Goal: Task Accomplishment & Management: Complete application form

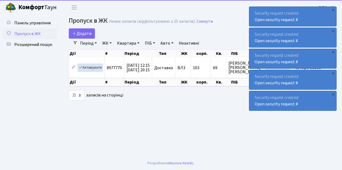
select select "25"
click at [73, 118] on main "Admin Пропуск в ЖК Список Пропуск в ЖК Немає записів (відфільтровано з 25 запис…" at bounding box center [201, 85] width 281 height 141
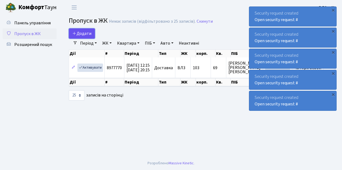
click at [92, 37] on link "Додати" at bounding box center [82, 33] width 26 height 10
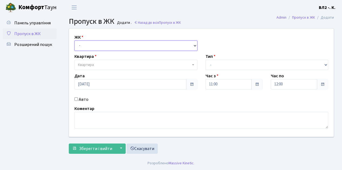
click at [194, 45] on select "- [STREET_ADDRESS][PERSON_NAME]" at bounding box center [135, 45] width 123 height 10
select select "317"
click at [74, 40] on select "- [STREET_ADDRESS][PERSON_NAME]" at bounding box center [135, 45] width 123 height 10
select select
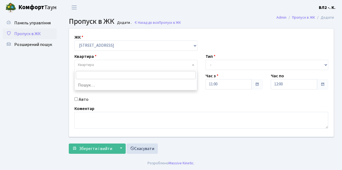
click at [193, 66] on span at bounding box center [193, 65] width 1 height 10
type input "82"
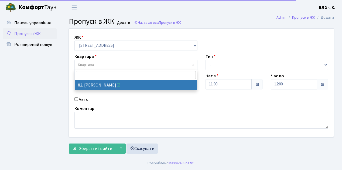
select select "38185"
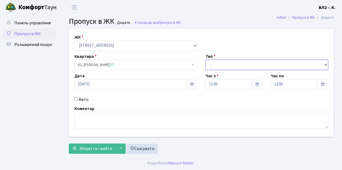
click at [326, 64] on select "- Доставка Таксі Гості Сервіс" at bounding box center [267, 65] width 123 height 10
select select "1"
click at [206, 60] on select "- Доставка Таксі Гості Сервіс" at bounding box center [267, 65] width 123 height 10
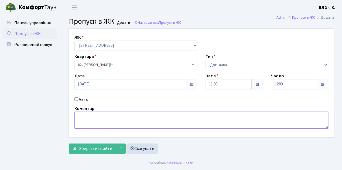
click at [83, 117] on textarea at bounding box center [201, 120] width 254 height 17
type textarea "Вода 11-01"
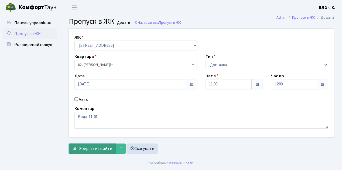
click at [86, 150] on span "Зберегти і вийти" at bounding box center [95, 148] width 33 height 6
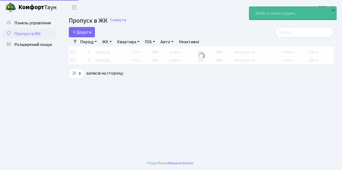
select select "25"
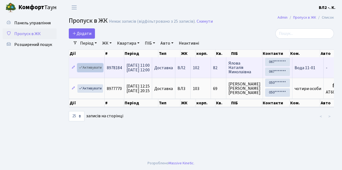
click at [100, 70] on link "Активувати" at bounding box center [90, 67] width 26 height 8
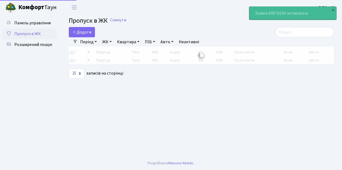
select select "25"
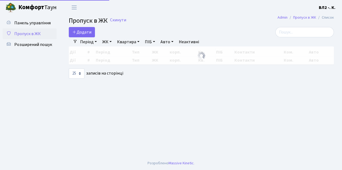
select select "25"
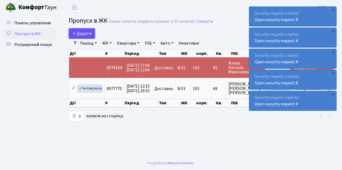
click at [92, 37] on link "Додати" at bounding box center [82, 33] width 26 height 10
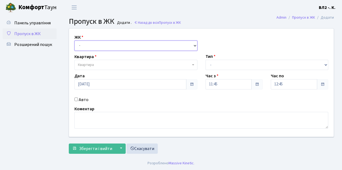
click at [194, 45] on select "- ВЛ1, Ужгородський пров., 4/1 ВЛ2, Голосіївський просп., 76 ВЛ3, пр.Голосіївсь…" at bounding box center [135, 45] width 123 height 10
select select "317"
click at [74, 40] on select "- ВЛ1, Ужгородський пров., 4/1 ВЛ2, Голосіївський просп., 76 ВЛ3, пр.Голосіївсь…" at bounding box center [135, 45] width 123 height 10
select select
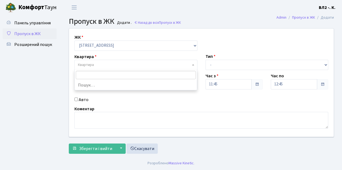
click at [191, 63] on span "Квартира" at bounding box center [135, 65] width 123 height 10
type input "79"
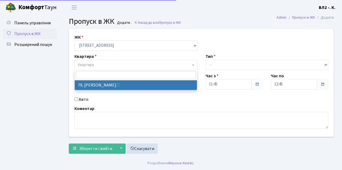
select select "38176"
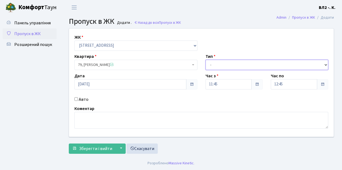
click at [324, 63] on select "- Доставка Таксі Гості Сервіс" at bounding box center [267, 65] width 123 height 10
select select "1"
click at [206, 60] on select "- Доставка Таксі Гості Сервіс" at bounding box center [267, 65] width 123 height 10
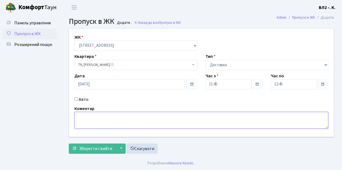
drag, startPoint x: 76, startPoint y: 117, endPoint x: 79, endPoint y: 117, distance: 3.2
click at [76, 117] on textarea at bounding box center [201, 120] width 254 height 17
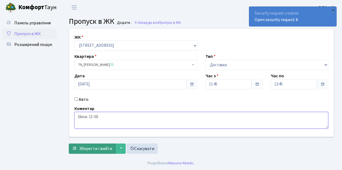
type textarea "Glovo 11-50"
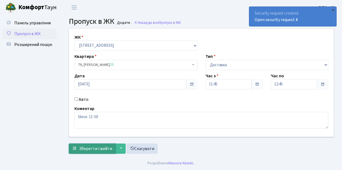
click at [83, 148] on span "Зберегти і вийти" at bounding box center [95, 148] width 33 height 6
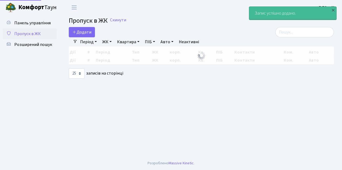
select select "25"
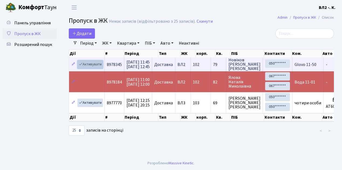
click at [98, 64] on link "Активувати" at bounding box center [90, 64] width 26 height 8
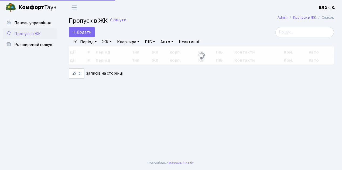
select select "25"
